Goal: Task Accomplishment & Management: Complete application form

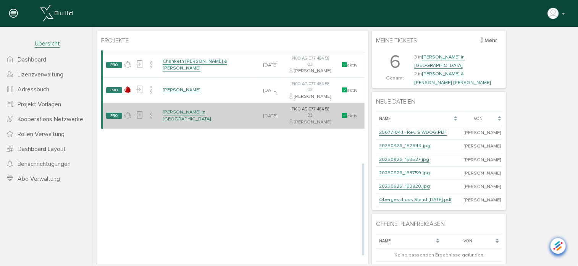
click at [201, 122] on link "[PERSON_NAME] in [GEOGRAPHIC_DATA]" at bounding box center [186, 114] width 49 height 13
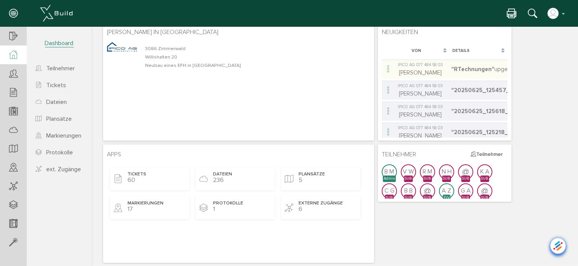
scroll to position [40, 0]
click at [56, 168] on span "ext. Zugänge" at bounding box center [63, 169] width 35 height 8
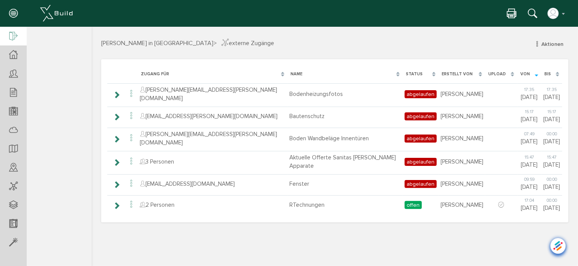
click at [14, 38] on icon at bounding box center [13, 36] width 8 height 11
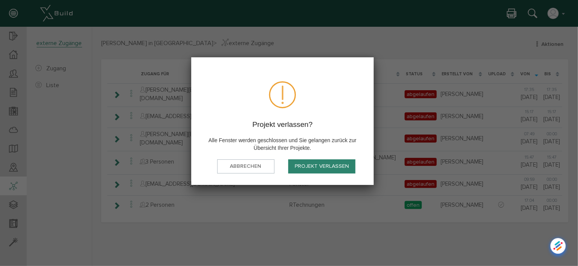
click at [312, 166] on button "Projekt verlassen" at bounding box center [321, 166] width 67 height 14
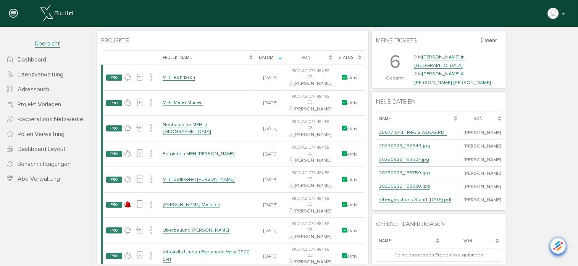
click at [36, 90] on span "Adressbuch" at bounding box center [34, 90] width 32 height 8
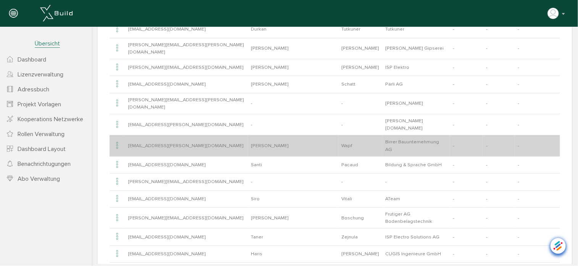
scroll to position [488, 0]
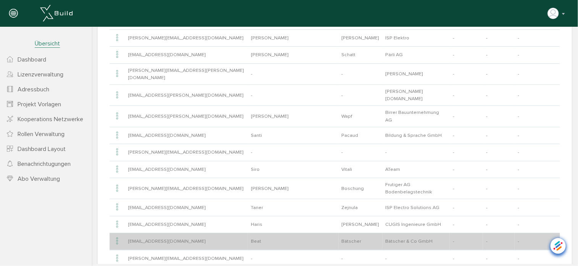
click at [383, 233] on td "Bätscher & Co GmbH" at bounding box center [416, 241] width 67 height 17
click at [116, 236] on icon at bounding box center [117, 241] width 9 height 10
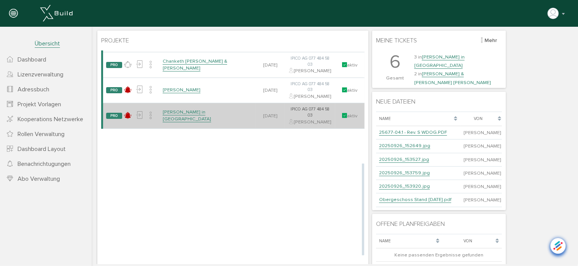
click at [210, 122] on link "[PERSON_NAME] in [GEOGRAPHIC_DATA]" at bounding box center [186, 114] width 49 height 13
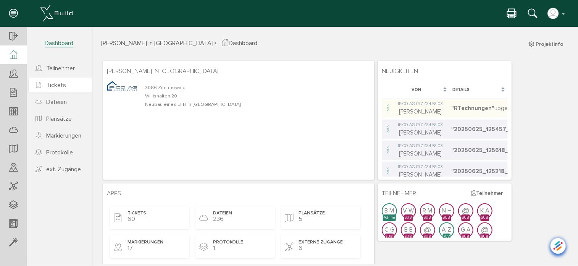
click at [57, 81] on span "Tickets" at bounding box center [56, 85] width 20 height 8
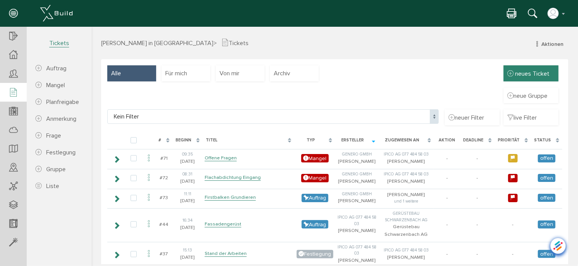
click at [535, 70] on span "neues Ticket" at bounding box center [532, 74] width 34 height 8
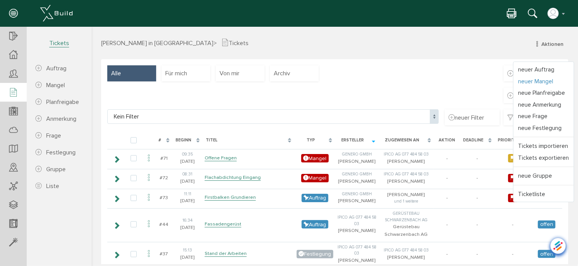
click at [530, 79] on link "neuer Mangel" at bounding box center [543, 81] width 60 height 12
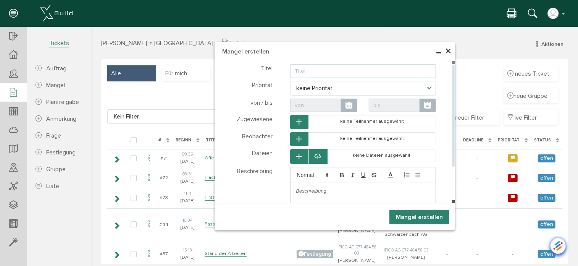
click at [346, 71] on input "text" at bounding box center [363, 71] width 146 height 14
type input "Stauffer BTS Feuchtigkeitsmessungen"
click at [337, 82] on span "keine Priorität" at bounding box center [363, 88] width 146 height 15
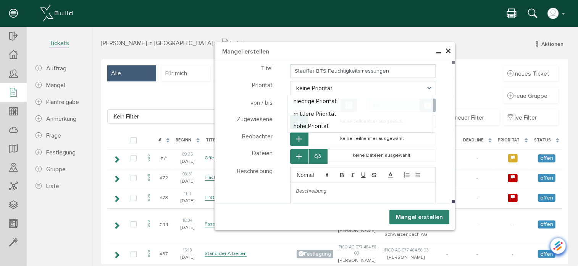
select select "high"
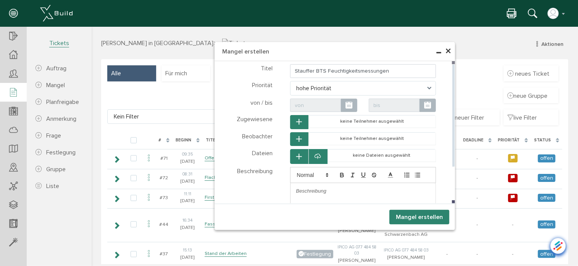
click at [296, 120] on icon "button" at bounding box center [298, 121] width 5 height 6
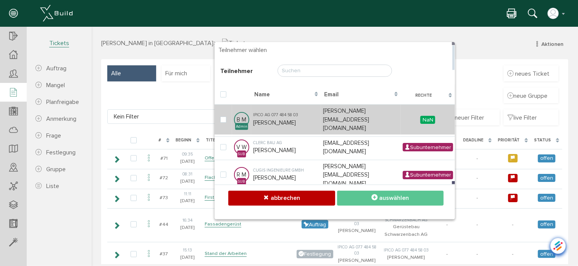
click at [302, 112] on div "IPICO AG 077 484 58 03" at bounding box center [286, 115] width 66 height 6
checkbox input "true"
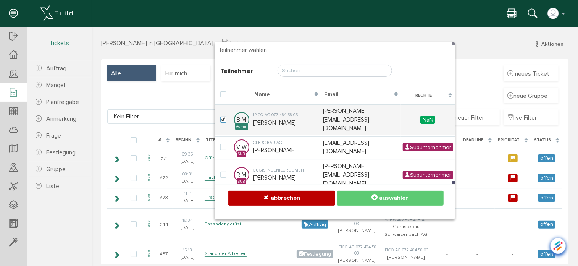
click at [361, 196] on button "auswählen" at bounding box center [390, 197] width 107 height 15
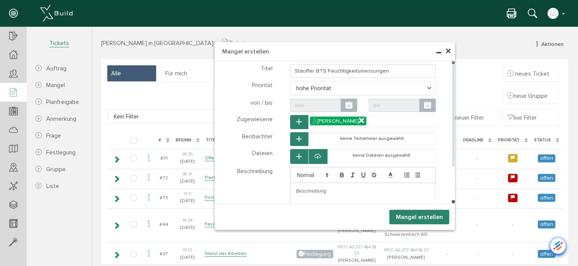
click at [296, 139] on icon "button" at bounding box center [298, 139] width 5 height 6
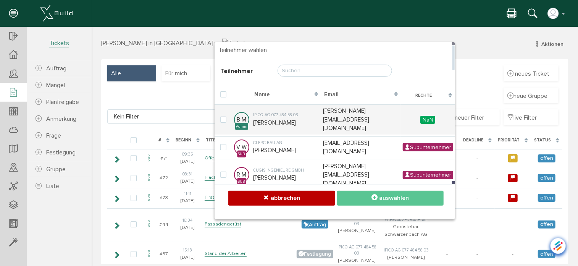
click at [293, 68] on input "text" at bounding box center [334, 70] width 115 height 12
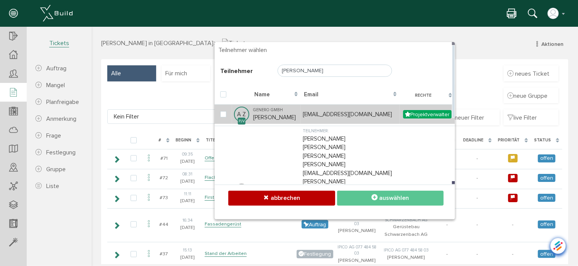
type input "[PERSON_NAME]"
click at [273, 117] on td "Genero GmbH [PERSON_NAME]" at bounding box center [276, 113] width 50 height 19
checkbox input "true"
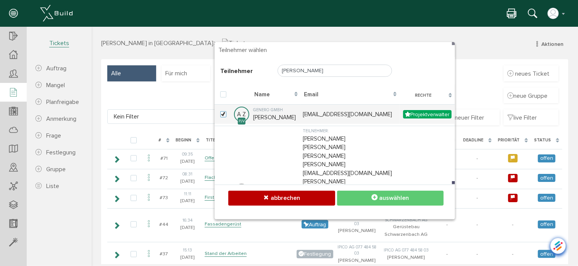
click at [373, 194] on icon at bounding box center [374, 198] width 6 height 8
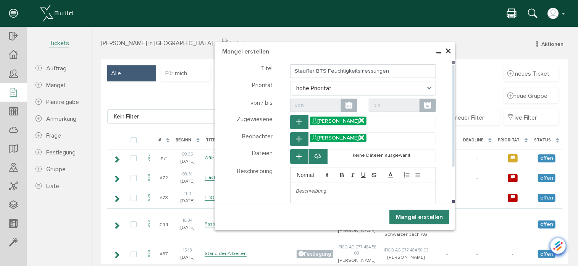
click at [298, 122] on icon "button" at bounding box center [298, 121] width 5 height 6
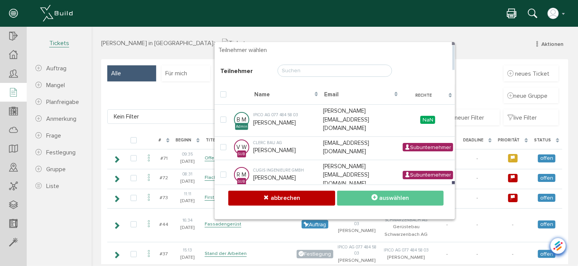
click at [311, 74] on input "text" at bounding box center [334, 70] width 115 height 12
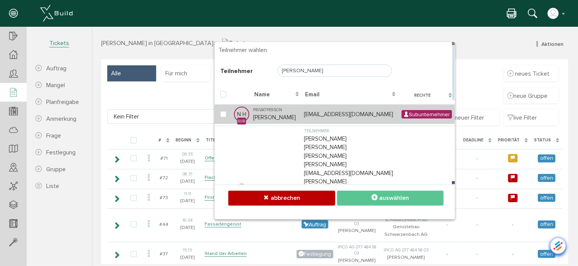
type input "[PERSON_NAME]"
click at [272, 111] on div "Privatperson" at bounding box center [276, 110] width 47 height 6
checkbox input "true"
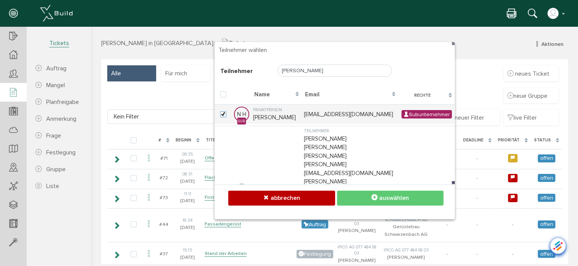
click at [389, 200] on span "auswählen" at bounding box center [394, 198] width 30 height 8
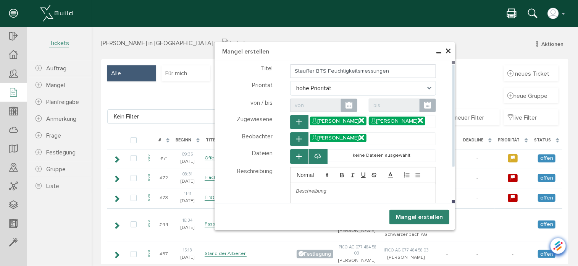
click at [330, 191] on p at bounding box center [363, 190] width 134 height 7
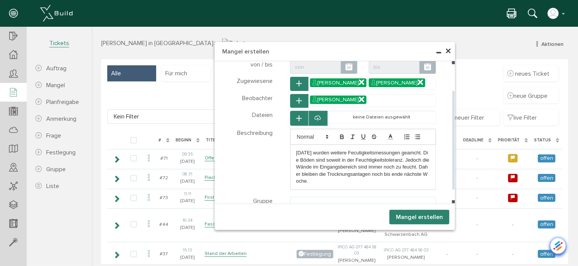
click at [352, 151] on p "[DATE] wurden weitere Fecutigkeitsmessungen geamcht. Die Böden sind soweit in d…" at bounding box center [363, 166] width 134 height 35
click at [418, 151] on p "[DATE] wurden weitere Feuchtigkeitsmessungen geamcht. Die Böden sind soweit in …" at bounding box center [363, 166] width 134 height 35
click at [400, 173] on p "[DATE] wurden weitere Feuchtigkeitsmessungen durchgeführt. Die Böden sind sowei…" at bounding box center [363, 166] width 134 height 35
click at [412, 217] on button "Mangel erstellen" at bounding box center [419, 216] width 60 height 15
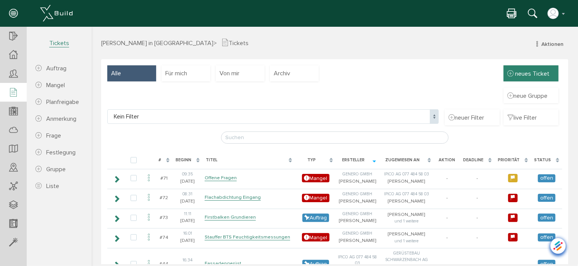
click at [517, 73] on span "neues Ticket" at bounding box center [532, 74] width 34 height 8
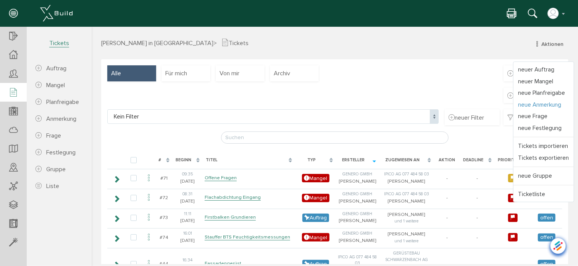
click at [537, 105] on link "neue Anmerkung" at bounding box center [543, 105] width 60 height 12
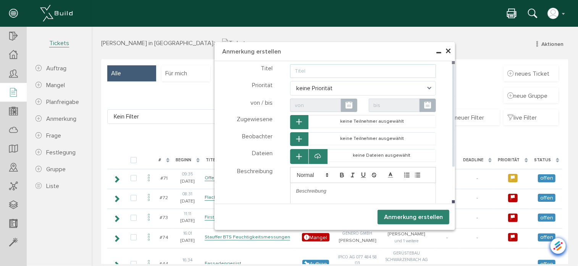
click at [325, 70] on input "text" at bounding box center [363, 71] width 146 height 14
type input "Gerüst und Flachdachabdichtung"
click at [296, 122] on icon "button" at bounding box center [298, 121] width 5 height 6
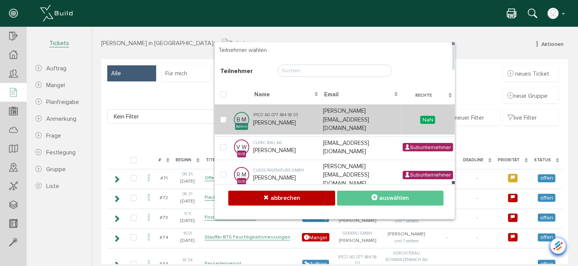
click at [276, 115] on td "IPICO AG 077 484 58 03 [PERSON_NAME]" at bounding box center [286, 119] width 70 height 30
checkbox input "true"
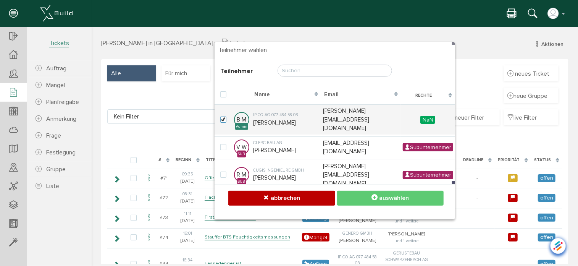
click at [367, 196] on button "auswählen" at bounding box center [390, 197] width 107 height 15
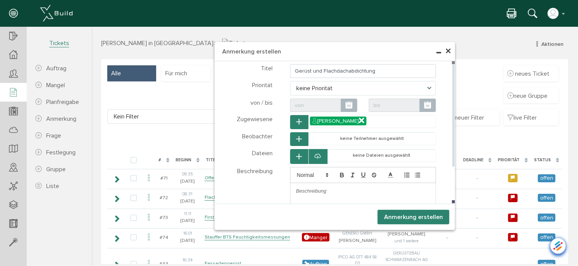
click at [296, 138] on icon "button" at bounding box center [298, 139] width 5 height 6
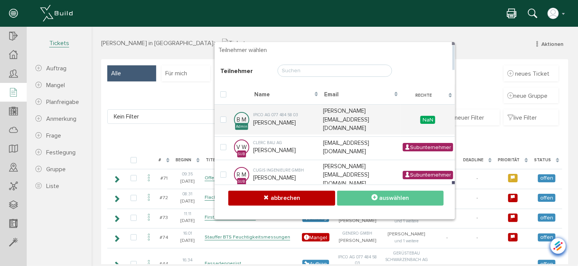
click at [303, 68] on input "text" at bounding box center [334, 70] width 115 height 12
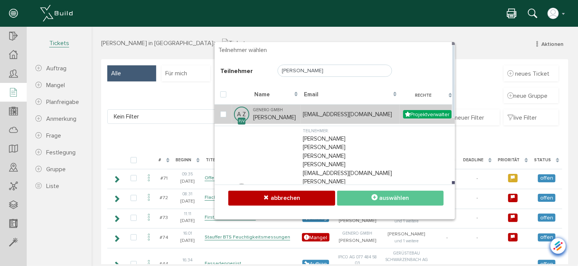
type input "[PERSON_NAME]"
click at [284, 114] on td "Genero GmbH [PERSON_NAME]" at bounding box center [276, 113] width 50 height 19
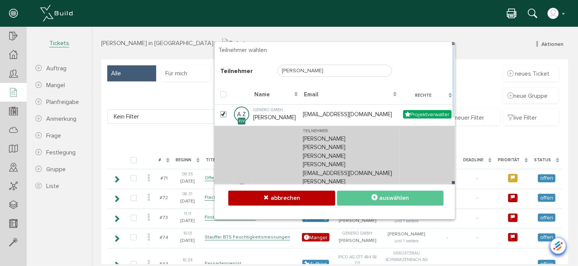
checkbox input "true"
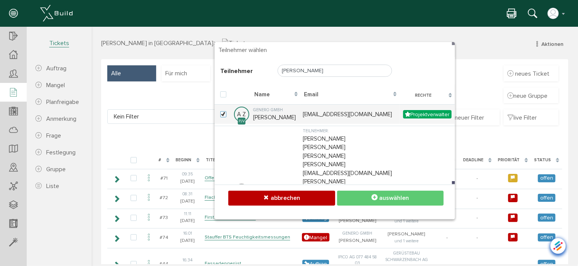
click at [385, 191] on button "auswählen" at bounding box center [390, 197] width 107 height 15
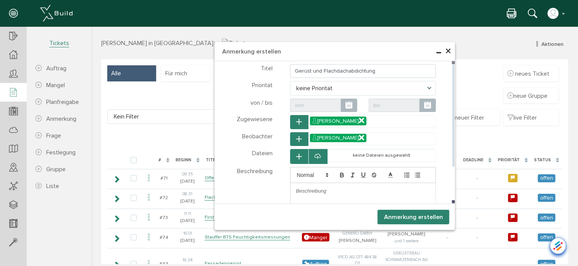
click at [317, 187] on p at bounding box center [363, 190] width 134 height 7
click at [422, 86] on span "keine Priorität" at bounding box center [363, 88] width 146 height 15
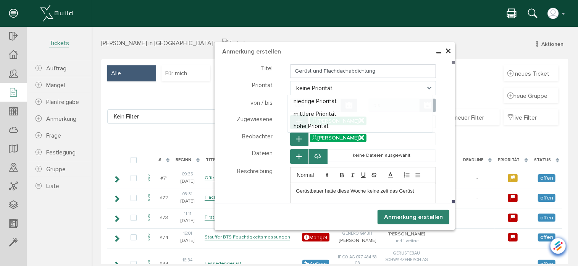
select select "high"
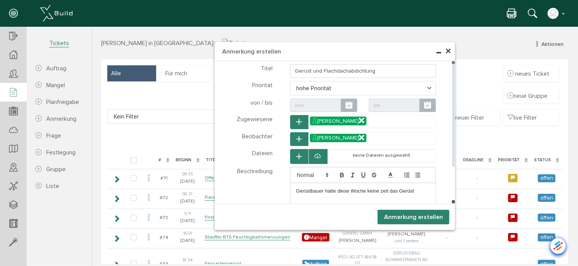
click at [379, 190] on p "Gerüstbauer hatte diese Woche keine zeit das Gerüst" at bounding box center [363, 190] width 134 height 7
click at [414, 190] on p "Gerüstbauer hatte diese Woche keine Zeit das Gerüst" at bounding box center [363, 190] width 134 height 7
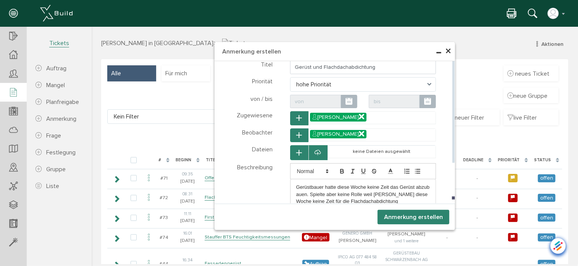
click at [392, 193] on p "Gerüstbauer hatte diese Woche keine Zeit das Gerüst abzubauen. Spielte aber kei…" at bounding box center [363, 193] width 134 height 21
click at [406, 198] on p "Gerüstbauer hatte diese Woche keine Zeit das Gerüst abzubauen. Spielte aber kei…" at bounding box center [363, 193] width 134 height 21
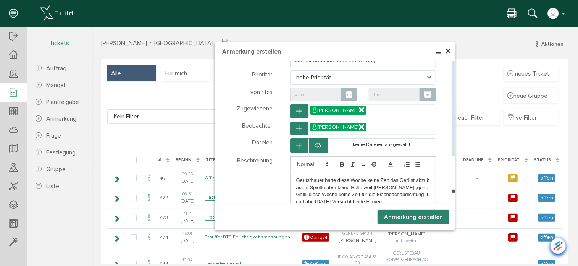
scroll to position [0, 0]
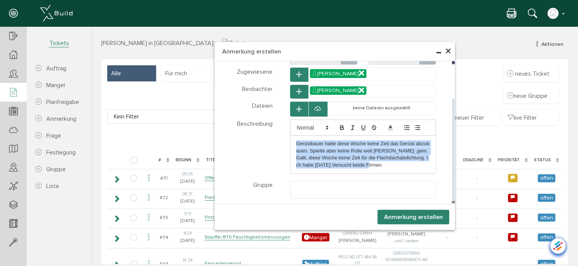
drag, startPoint x: 363, startPoint y: 163, endPoint x: 286, endPoint y: 144, distance: 79.1
click at [286, 144] on div "Gerüstbauer hatte diese Woche keine Zeit das Gerüst abzubauen. Spielte aber kei…" at bounding box center [363, 146] width 158 height 54
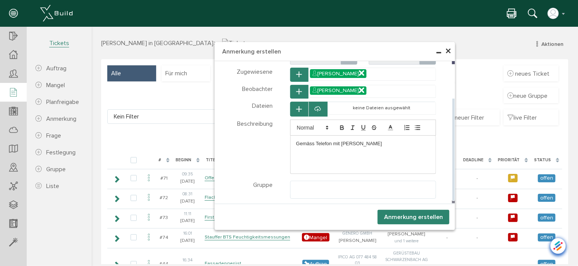
scroll to position [38, 0]
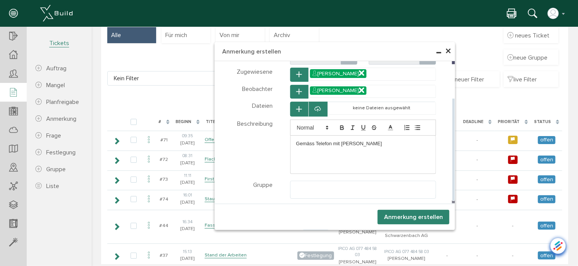
drag, startPoint x: 370, startPoint y: 142, endPoint x: 286, endPoint y: 134, distance: 84.1
click at [286, 134] on div "Gemäss Telefon mit [PERSON_NAME]" at bounding box center [363, 146] width 158 height 54
click at [291, 142] on div "Gemäss Telefon mit [PERSON_NAME]" at bounding box center [363, 143] width 146 height 16
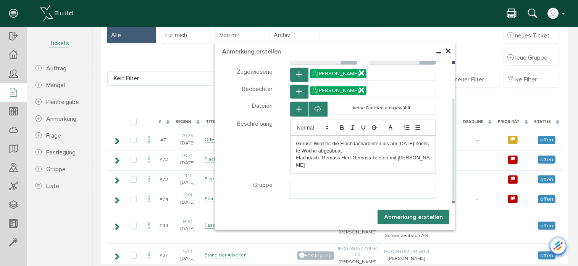
click at [342, 150] on p "Gerüst: Wird für die Flachdacharbeiten bis am [DATE] nöchste Woche abgeabuat." at bounding box center [363, 147] width 134 height 14
click at [311, 142] on p "Gerüst: Wird für die Flachdacharbeiten bis am [DATE] nächsten Woche abgebaut." at bounding box center [363, 147] width 134 height 14
click at [403, 155] on p "Flachdach: Gemäss Herr Gemäss Telefon mit [PERSON_NAME]" at bounding box center [363, 161] width 134 height 14
click at [368, 155] on p "Flachdach: Gemäss Herr Gemäss [PERSON_NAME]" at bounding box center [363, 157] width 134 height 7
click at [372, 159] on p "Flachdach: Gemäss [PERSON_NAME]" at bounding box center [363, 157] width 134 height 7
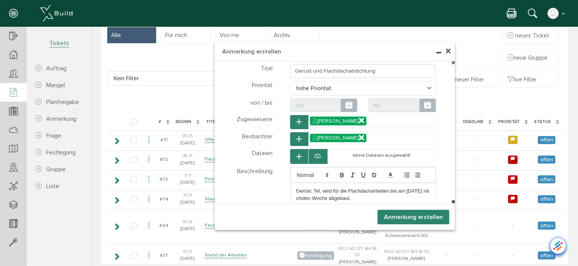
scroll to position [32, 0]
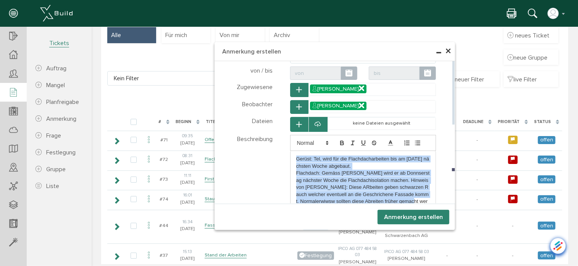
drag, startPoint x: 356, startPoint y: 188, endPoint x: 290, endPoint y: 154, distance: 74.0
click at [290, 154] on div "Gerüst: Tel, wird für die Flachdacharbeiten bis am [DATE] nächsten Woche abgeba…" at bounding box center [363, 184] width 146 height 66
copy div "Gerüst: Tel, wird für die Flachdacharbeiten bis am [DATE] nächsten Woche abgeba…"
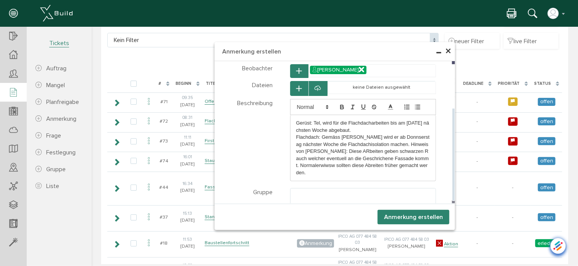
scroll to position [115, 0]
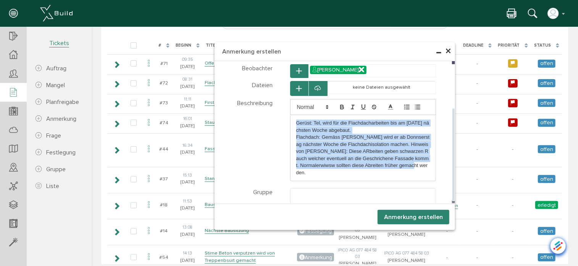
drag, startPoint x: 345, startPoint y: 139, endPoint x: 291, endPoint y: 117, distance: 58.2
click at [291, 117] on div "Gerüst: Tel, wird für die Flachdacharbeiten bis am [DATE] nächsten Woche abgeba…" at bounding box center [363, 148] width 146 height 66
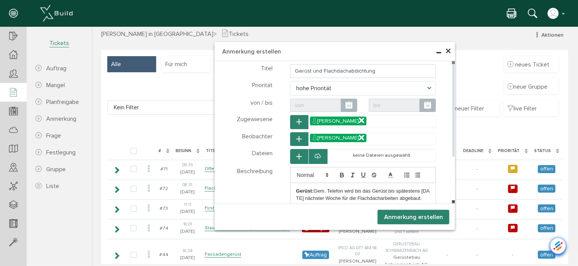
scroll to position [0, 0]
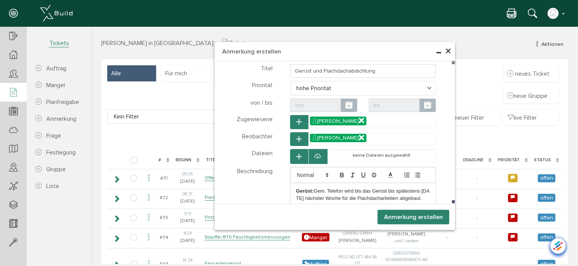
click at [414, 217] on button "Anmerkung erstellen" at bounding box center [413, 216] width 72 height 15
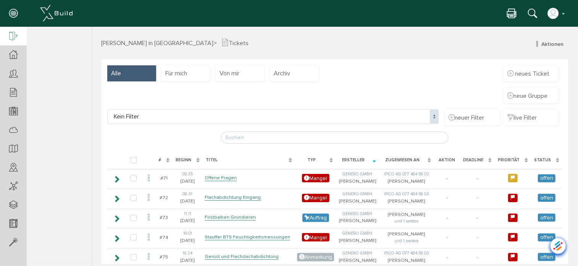
click at [18, 35] on div at bounding box center [13, 36] width 27 height 19
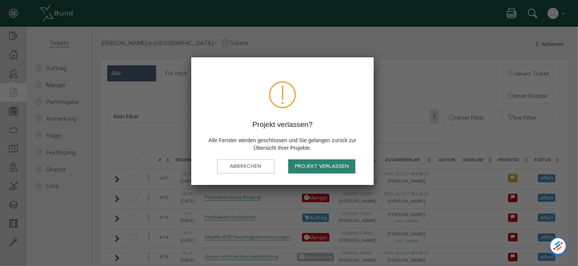
click at [333, 165] on button "Projekt verlassen" at bounding box center [321, 166] width 67 height 14
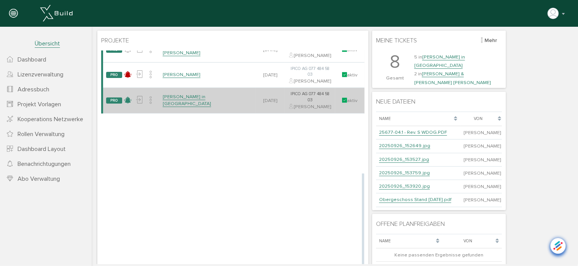
click at [127, 105] on icon at bounding box center [127, 99] width 7 height 11
click at [125, 105] on icon at bounding box center [127, 99] width 7 height 11
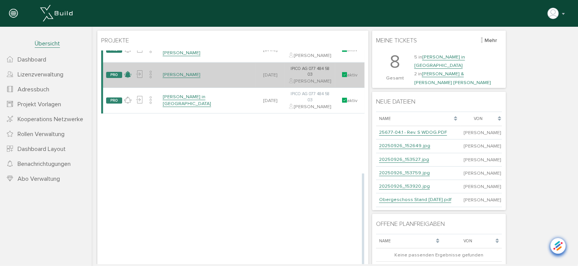
click at [128, 80] on icon at bounding box center [127, 74] width 7 height 11
